Goal: Task Accomplishment & Management: Manage account settings

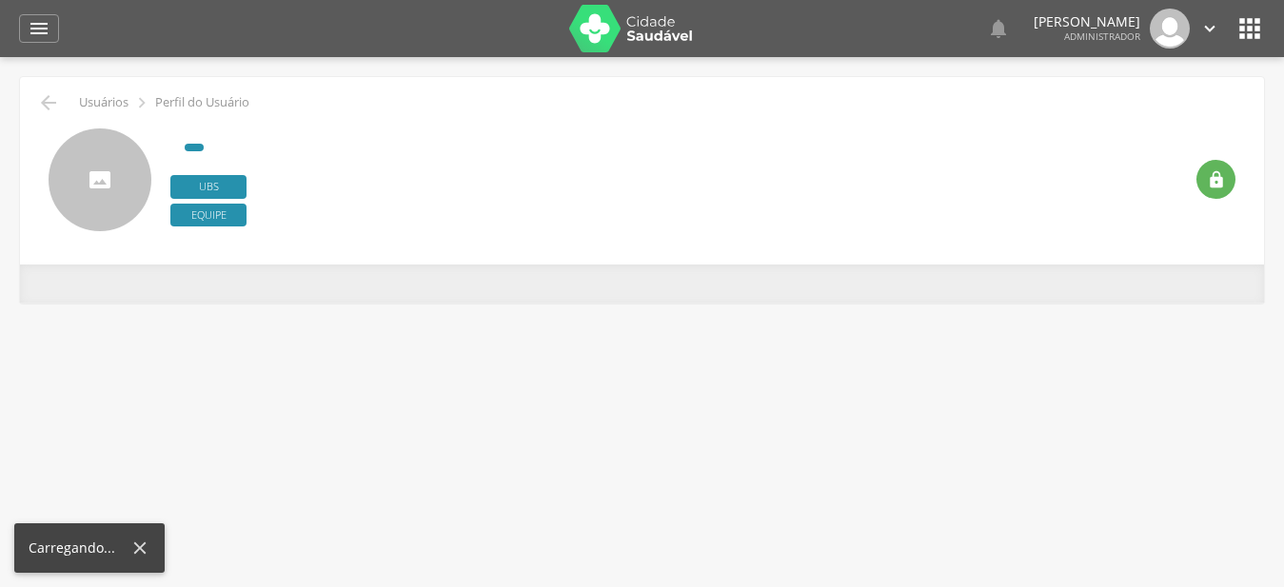
type input "**********"
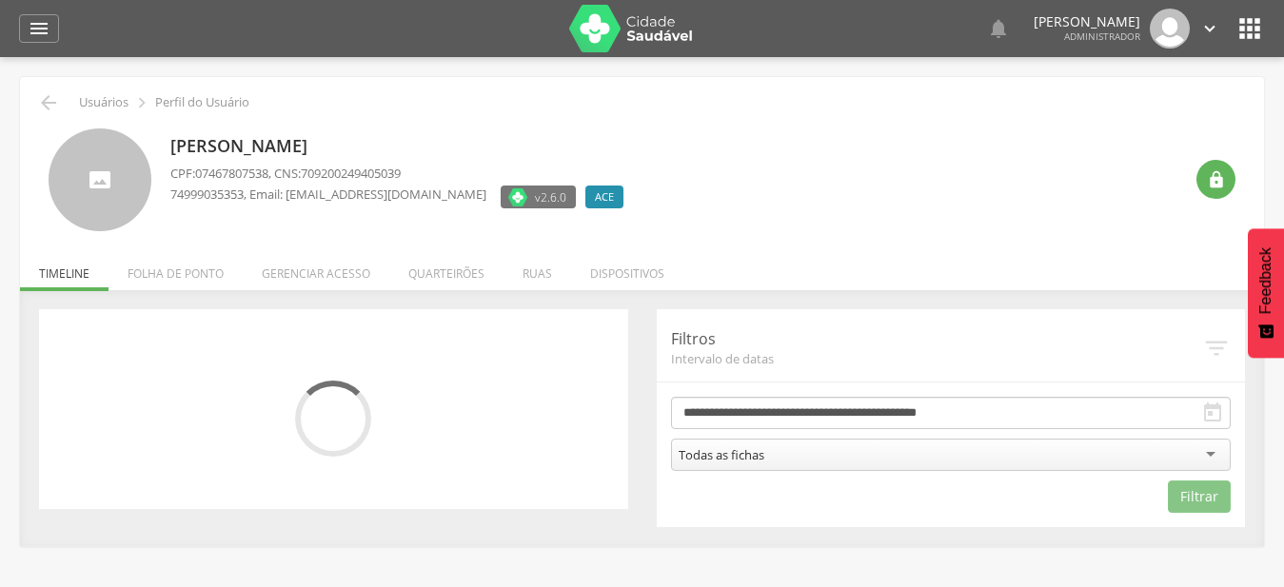
scroll to position [57, 0]
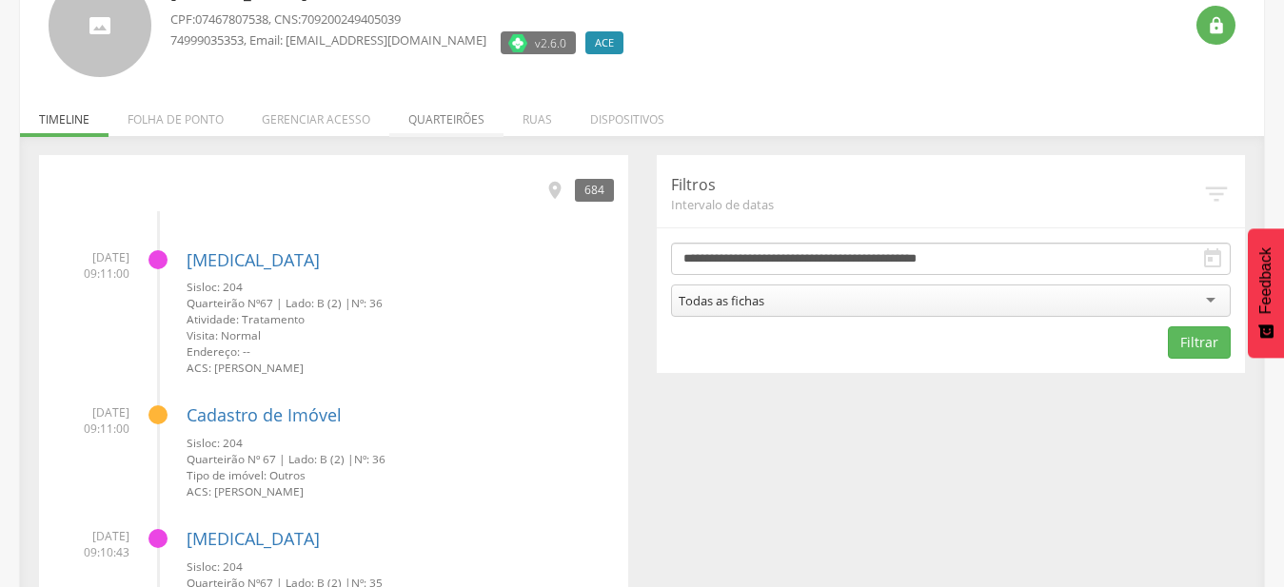
click at [467, 118] on li "Quarteirões" at bounding box center [446, 114] width 114 height 45
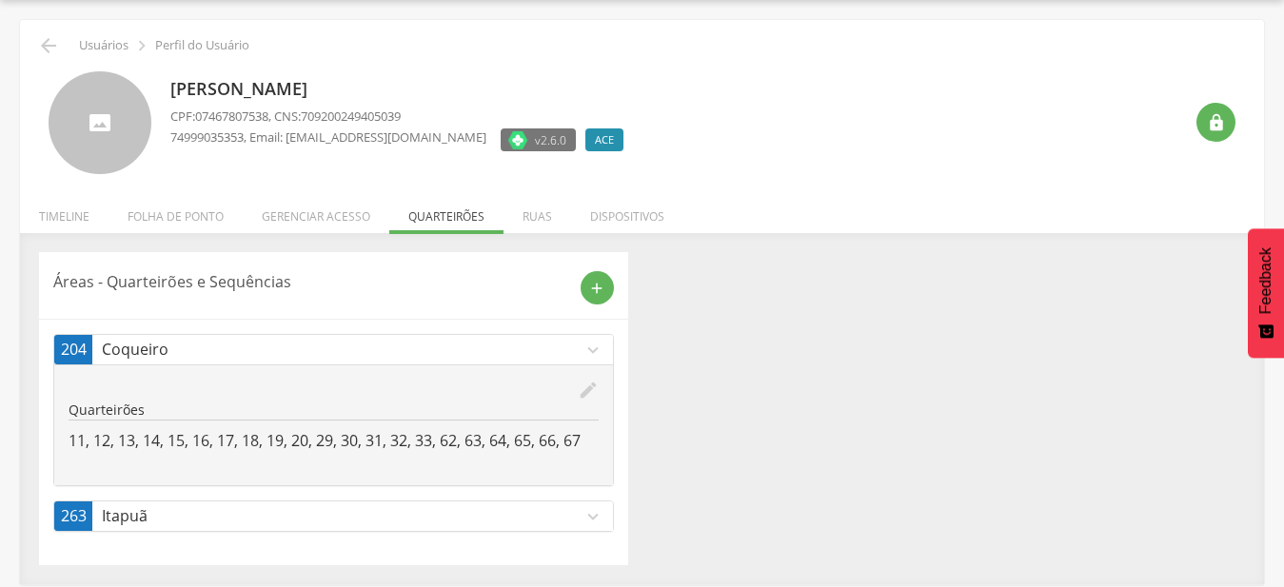
click at [587, 351] on icon "expand_more" at bounding box center [593, 350] width 21 height 21
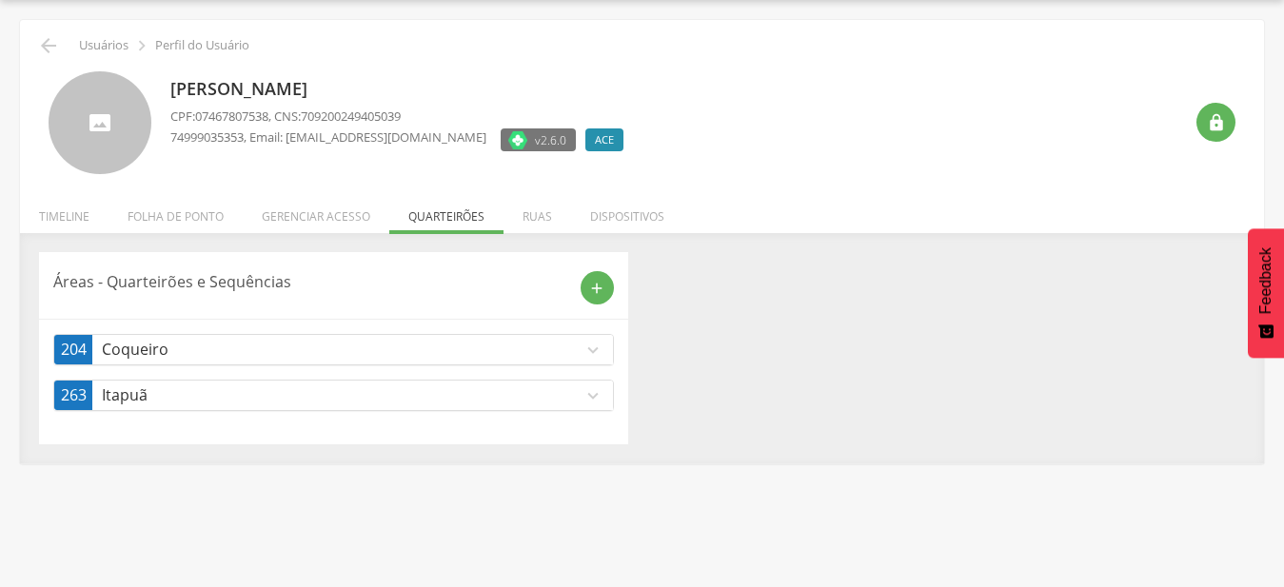
click at [581, 399] on p "Itapuã" at bounding box center [342, 396] width 481 height 22
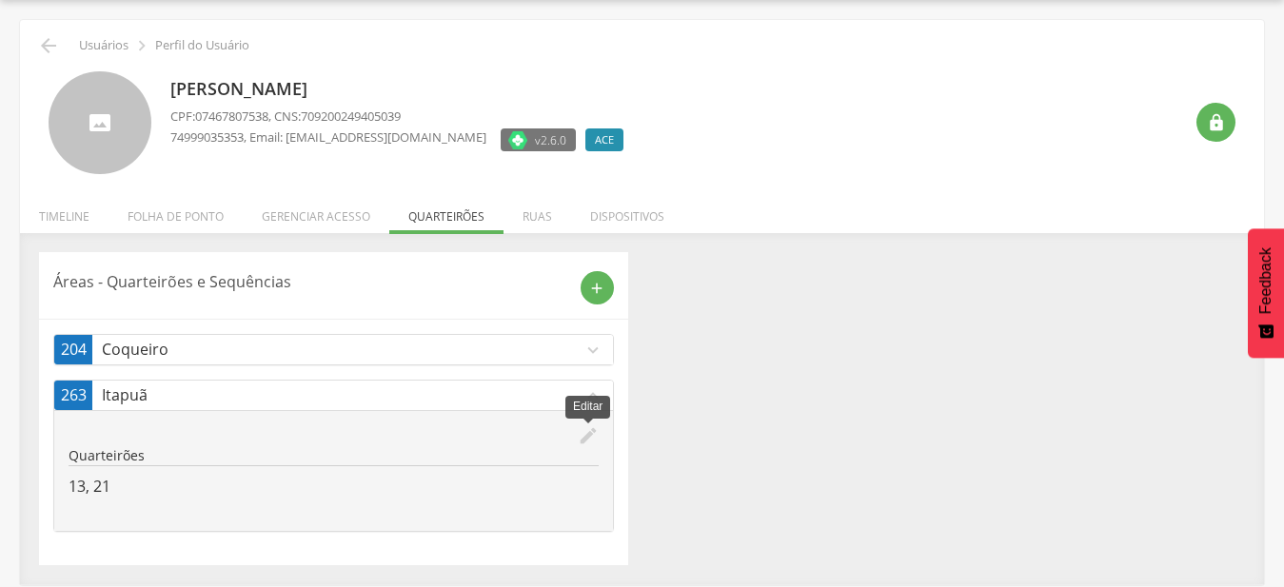
click at [595, 438] on icon "edit" at bounding box center [588, 436] width 21 height 21
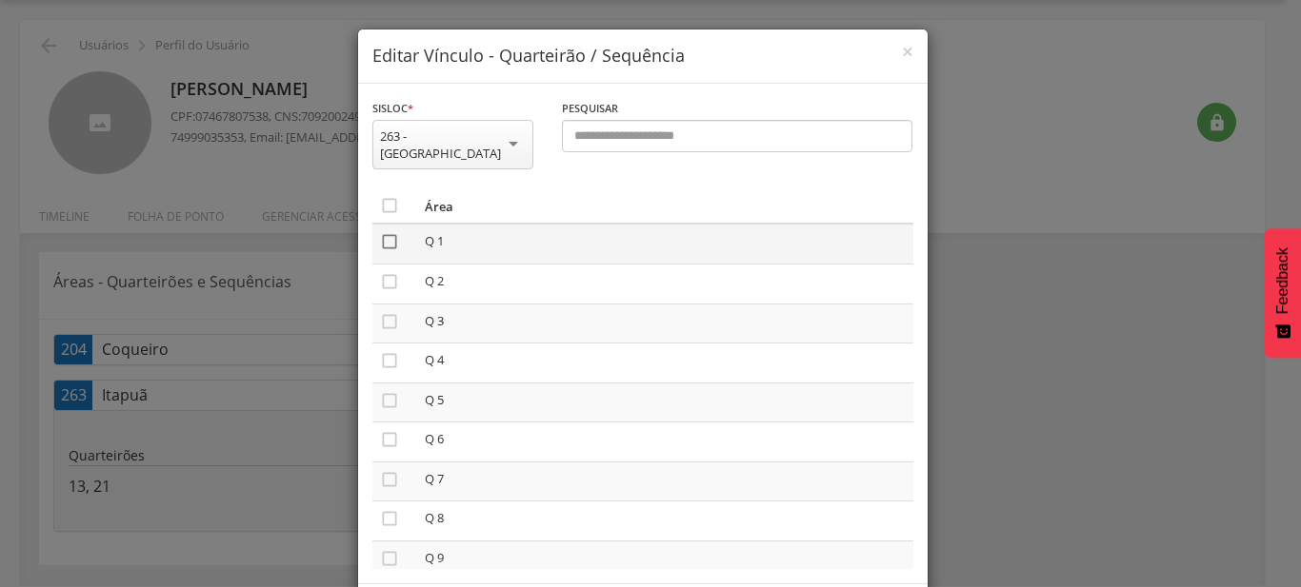
click at [385, 232] on icon "" at bounding box center [389, 241] width 19 height 19
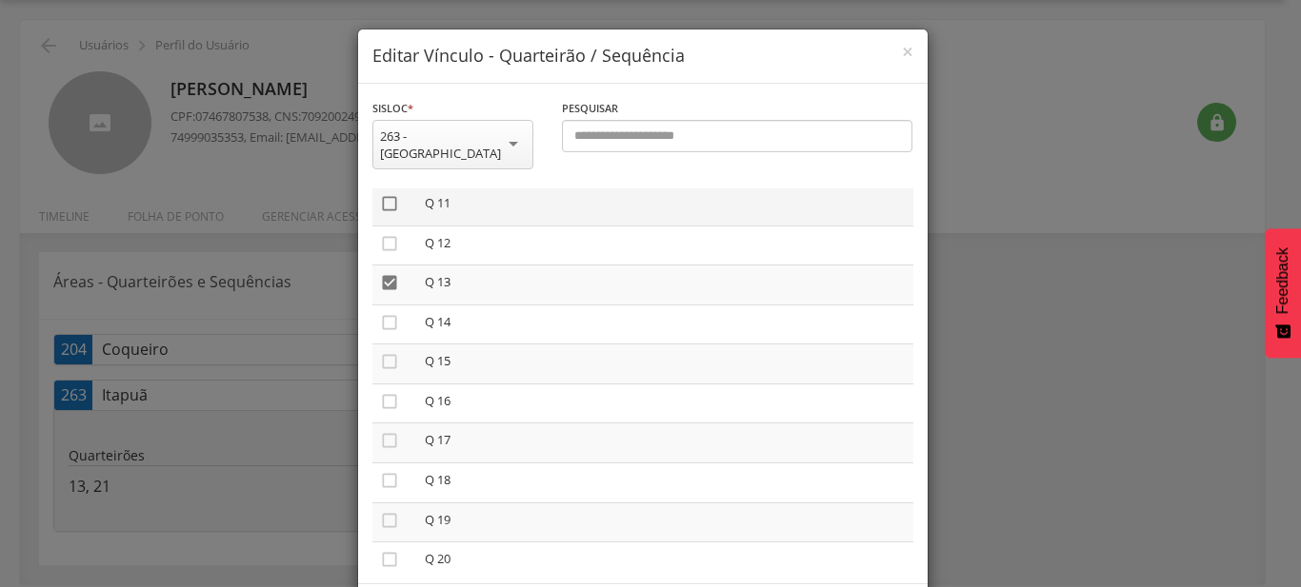
click at [380, 194] on icon "" at bounding box center [389, 203] width 19 height 19
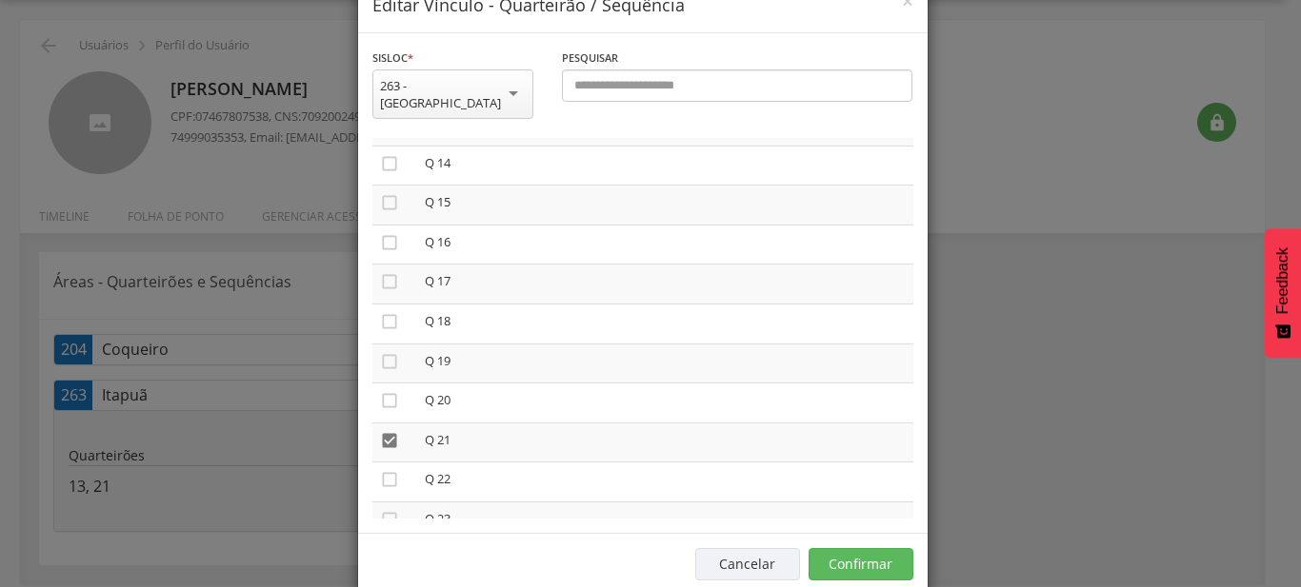
scroll to position [70, 0]
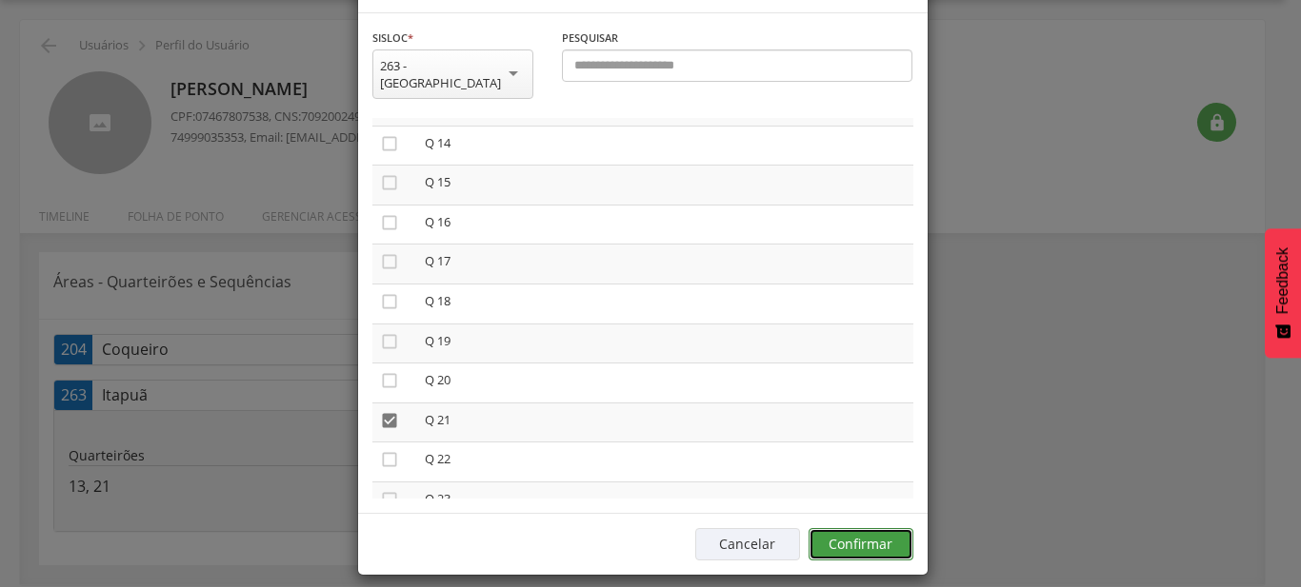
click at [880, 540] on button "Confirmar" at bounding box center [860, 544] width 105 height 32
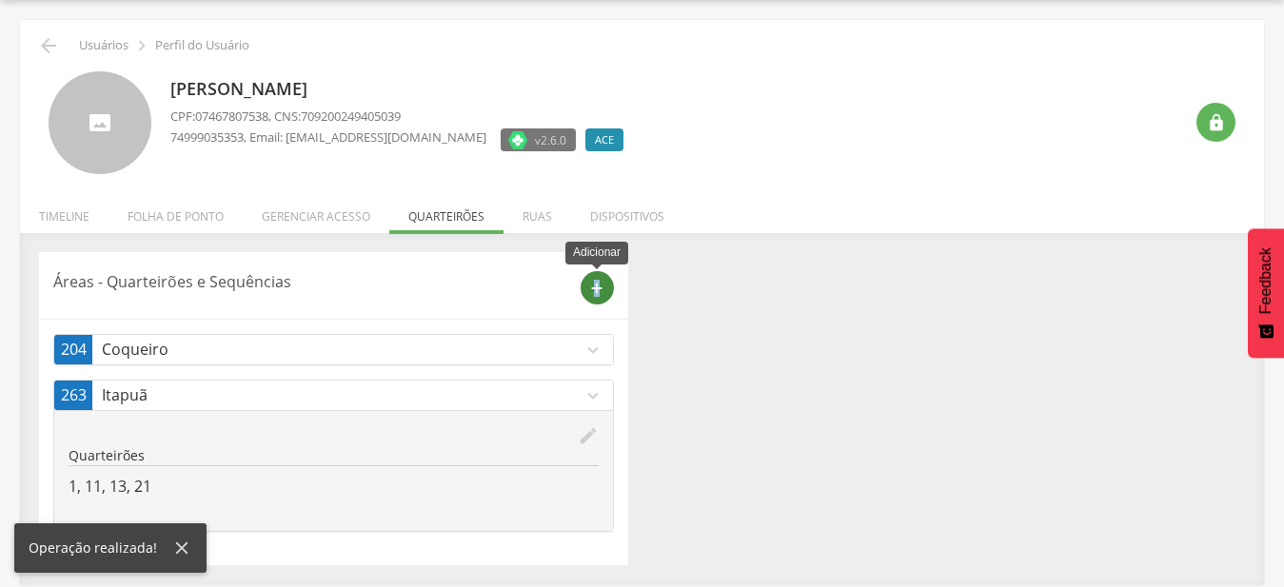
click at [599, 295] on div "add" at bounding box center [597, 287] width 33 height 33
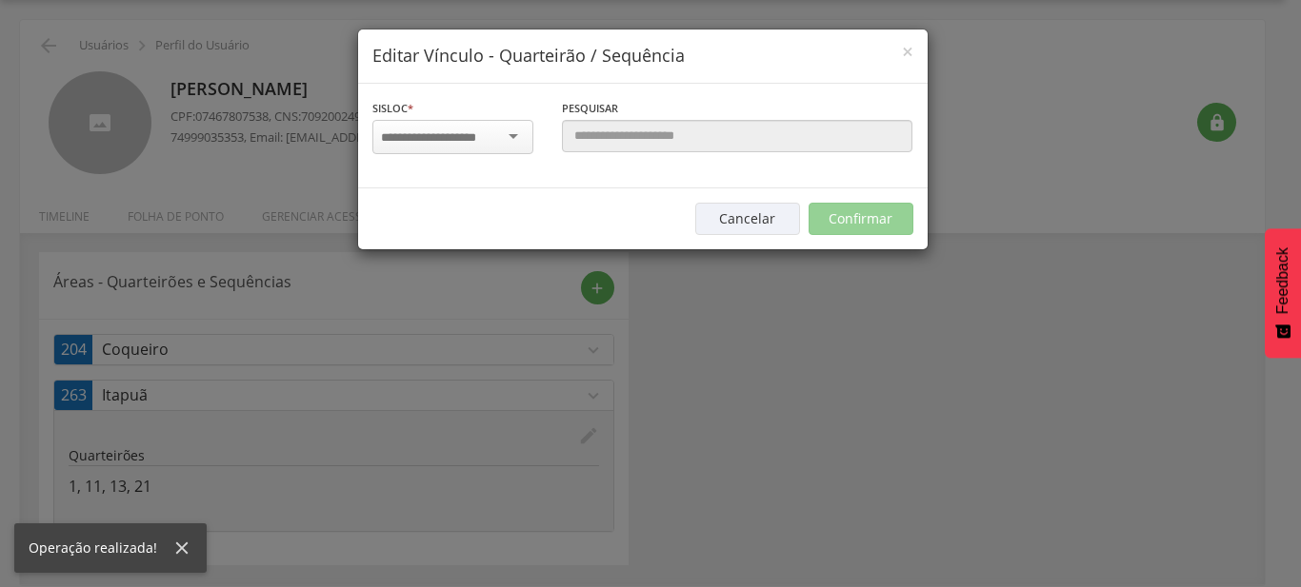
click at [482, 138] on input "select-one" at bounding box center [441, 137] width 120 height 17
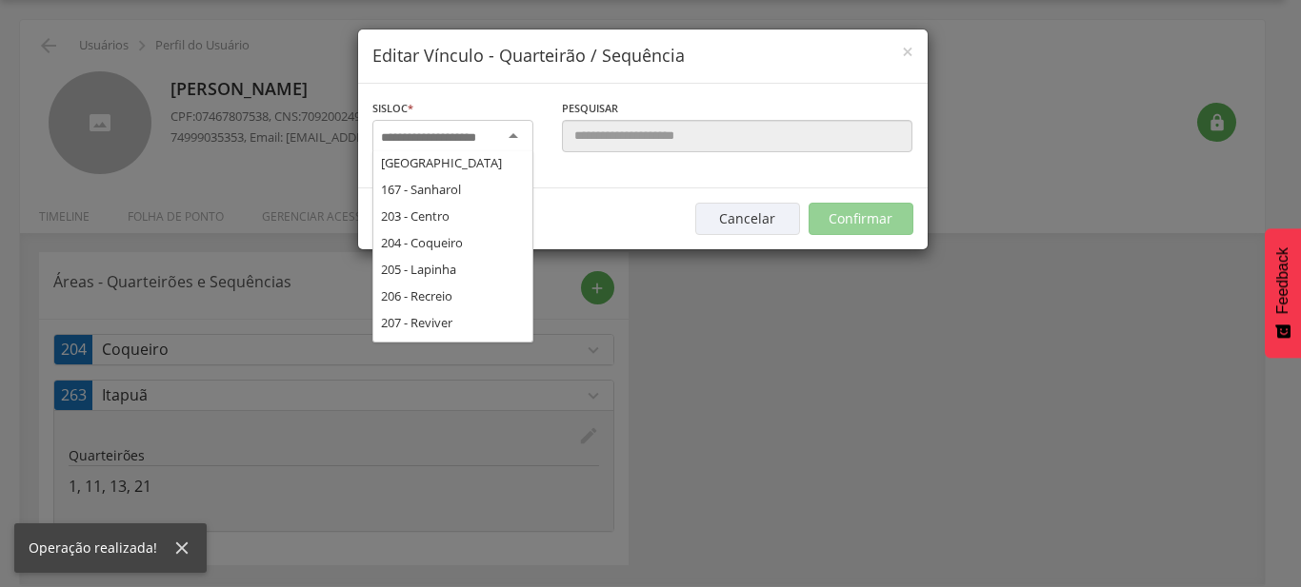
scroll to position [308, 0]
click at [468, 189] on div "Sisloc * 17 - Angico 18 - [GEOGRAPHIC_DATA] 19 - [GEOGRAPHIC_DATA] 21 - [GEOGRA…" at bounding box center [642, 136] width 569 height 105
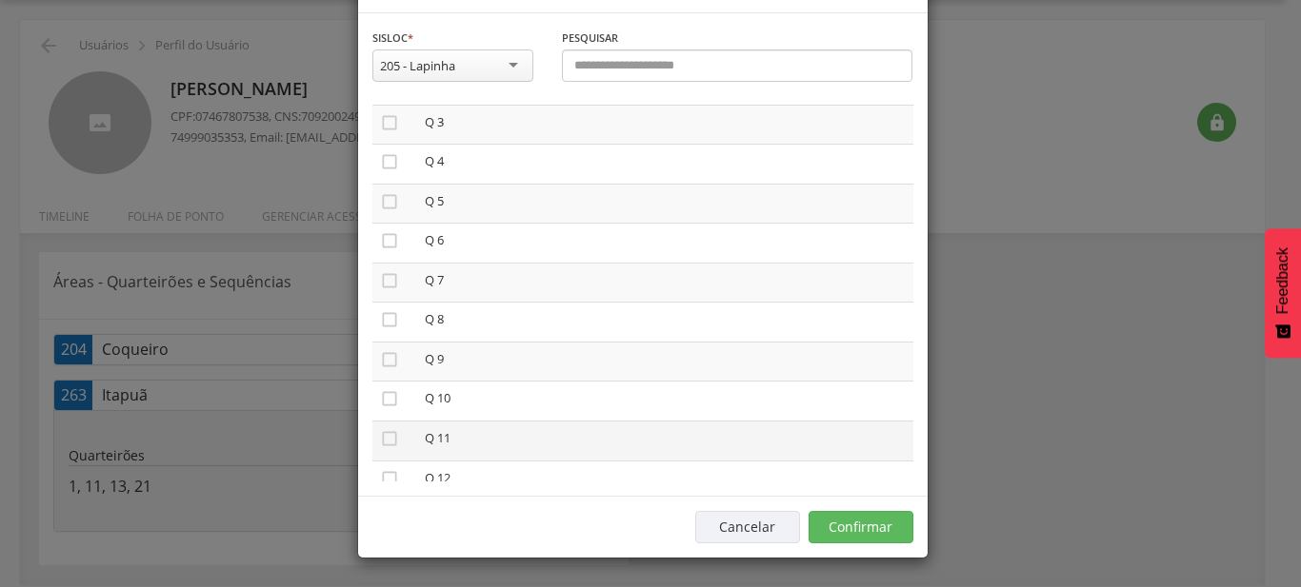
scroll to position [109, 0]
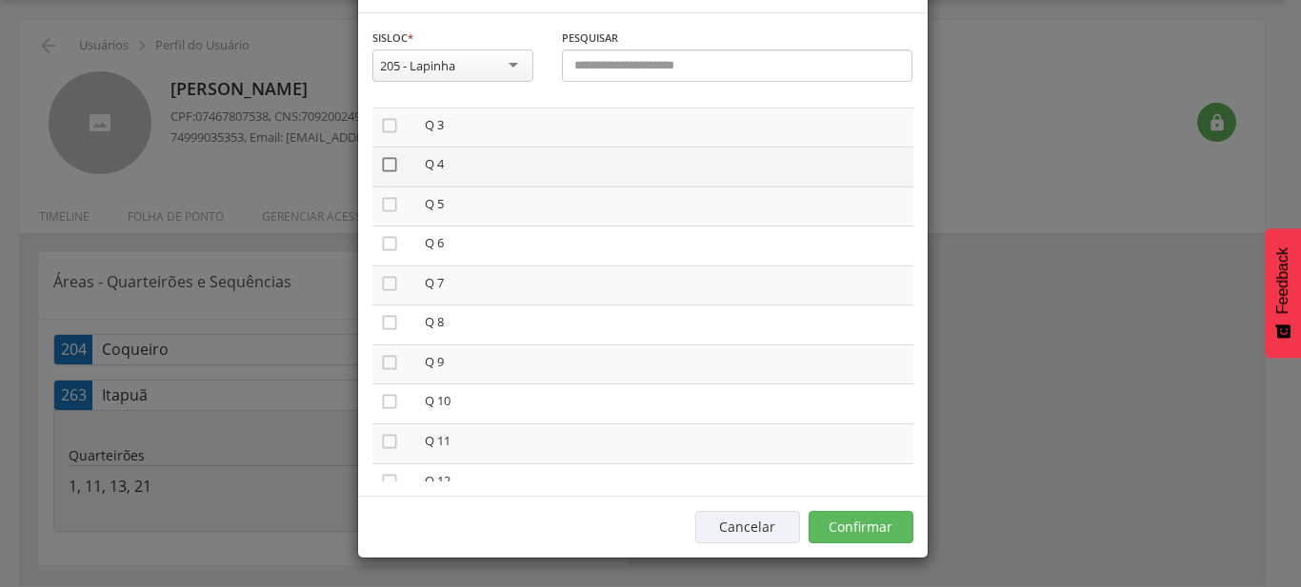
click at [383, 174] on icon "" at bounding box center [389, 164] width 19 height 19
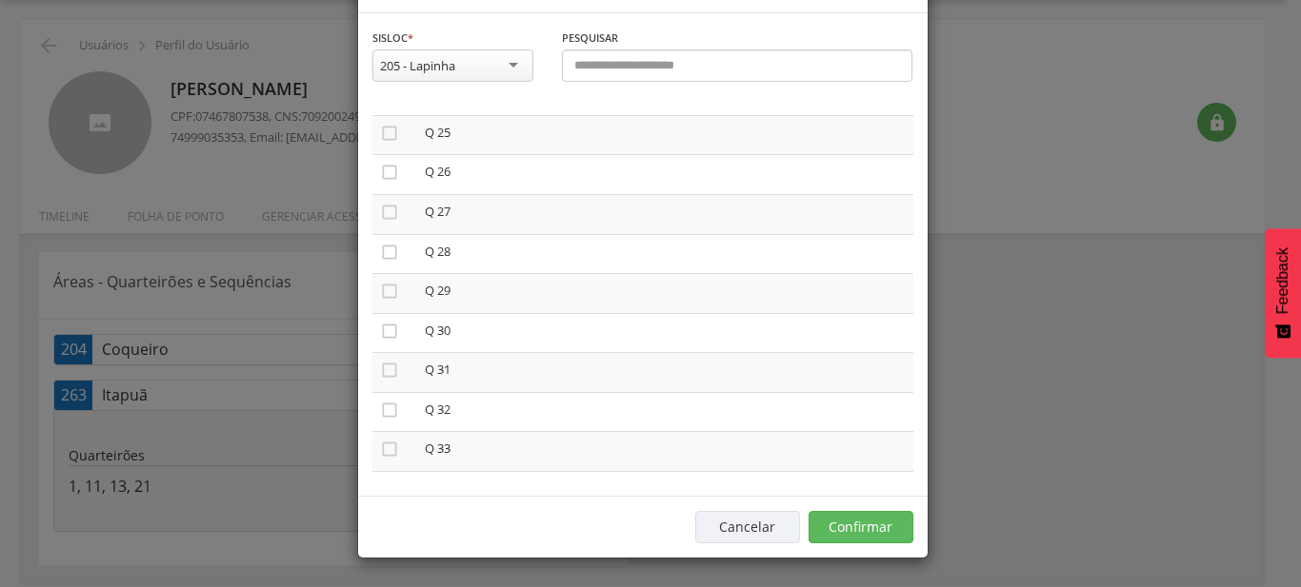
scroll to position [977, 0]
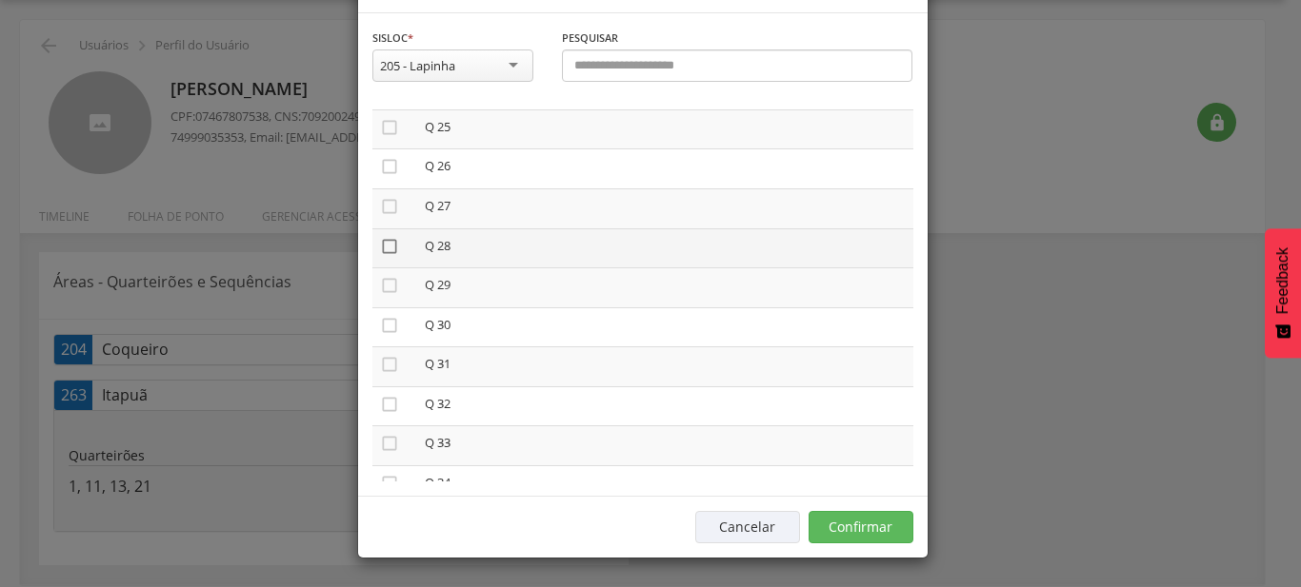
click at [380, 256] on icon "" at bounding box center [389, 246] width 19 height 19
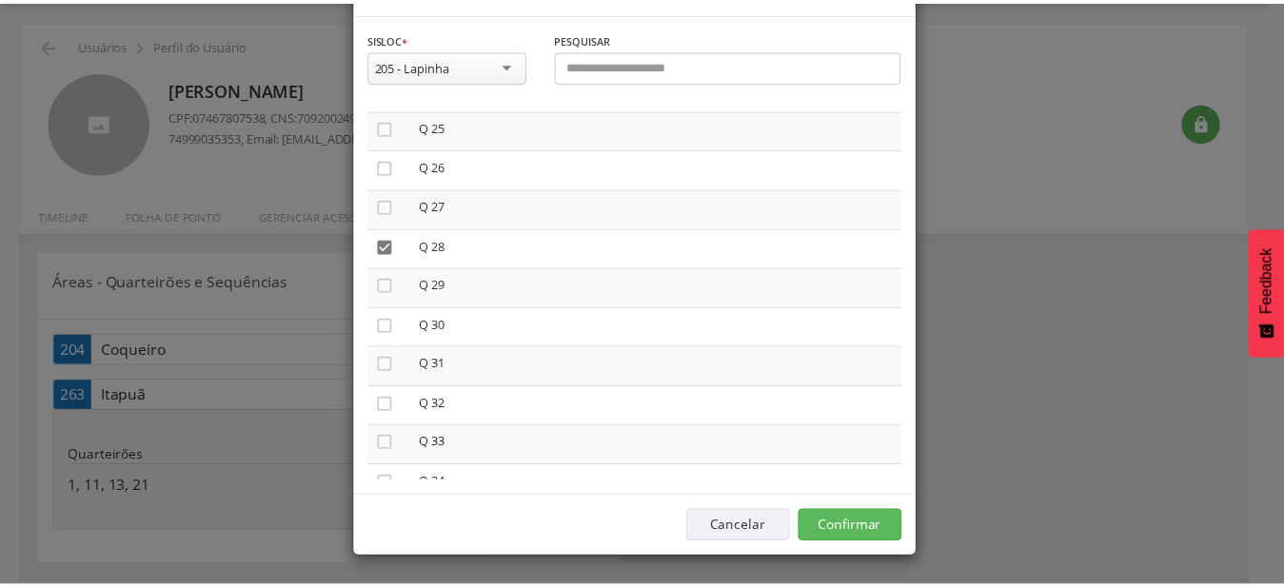
scroll to position [70, 0]
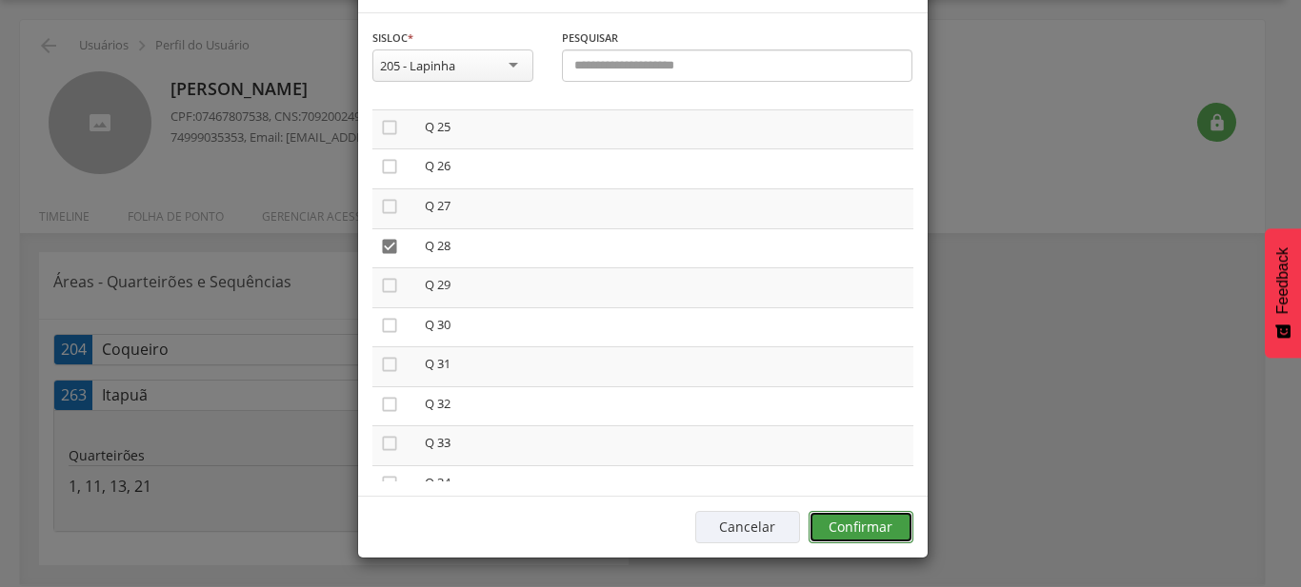
click at [890, 535] on button "Confirmar" at bounding box center [860, 527] width 105 height 32
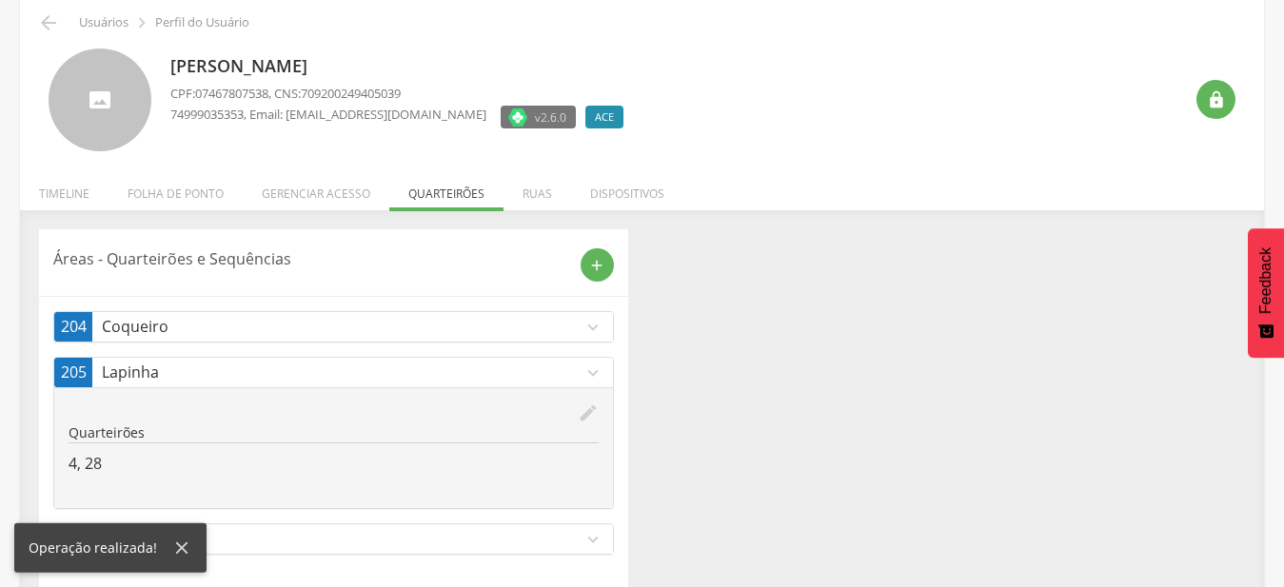
scroll to position [101, 0]
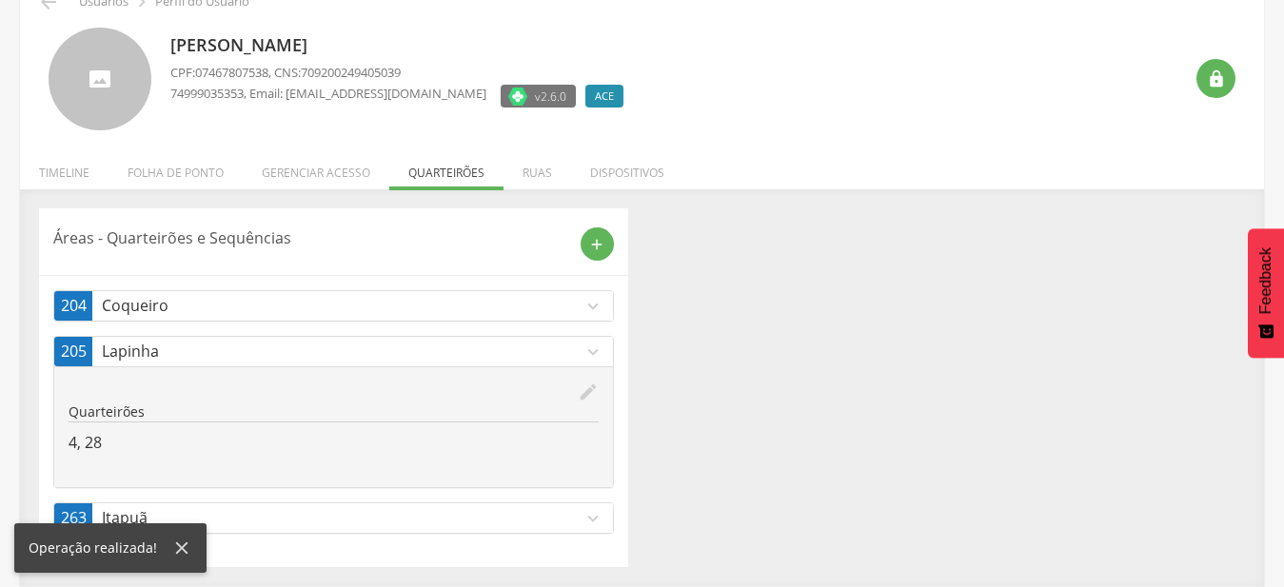
click at [430, 307] on p "Coqueiro" at bounding box center [342, 306] width 481 height 22
